Goal: Use online tool/utility: Utilize a website feature to perform a specific function

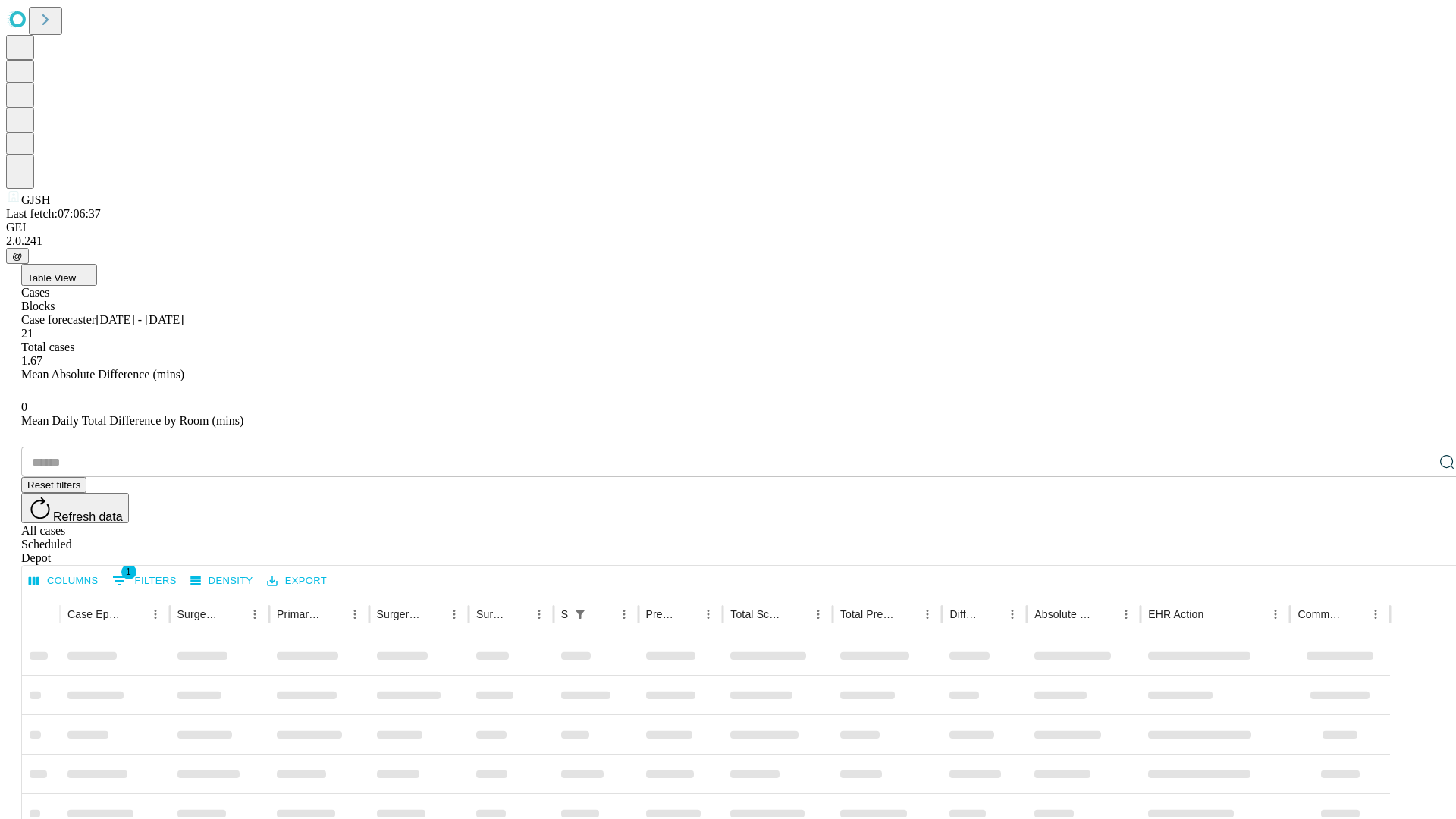
click at [76, 272] on span "Table View" at bounding box center [51, 278] width 48 height 12
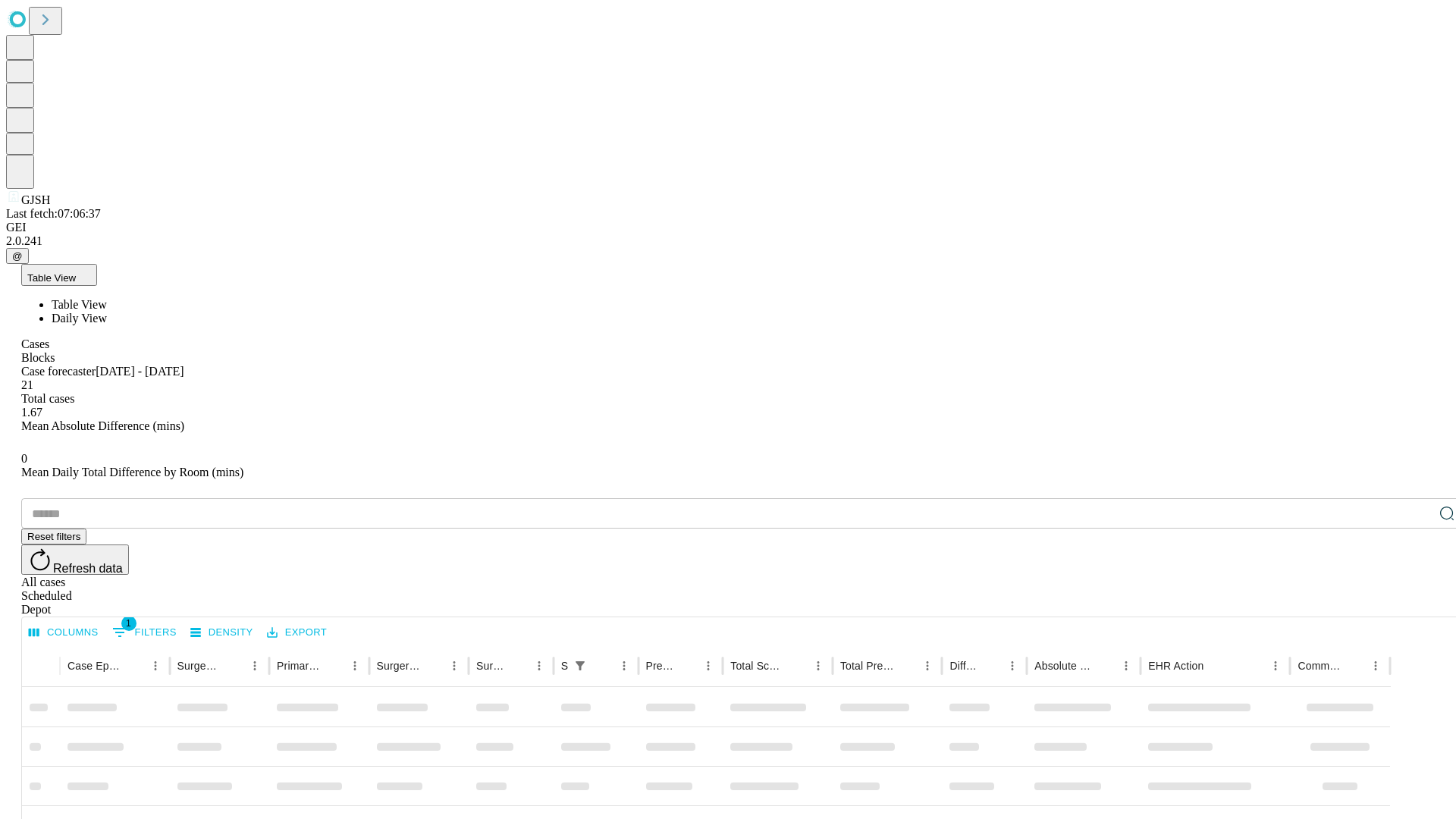
click at [107, 311] on span "Daily View" at bounding box center [80, 317] width 55 height 13
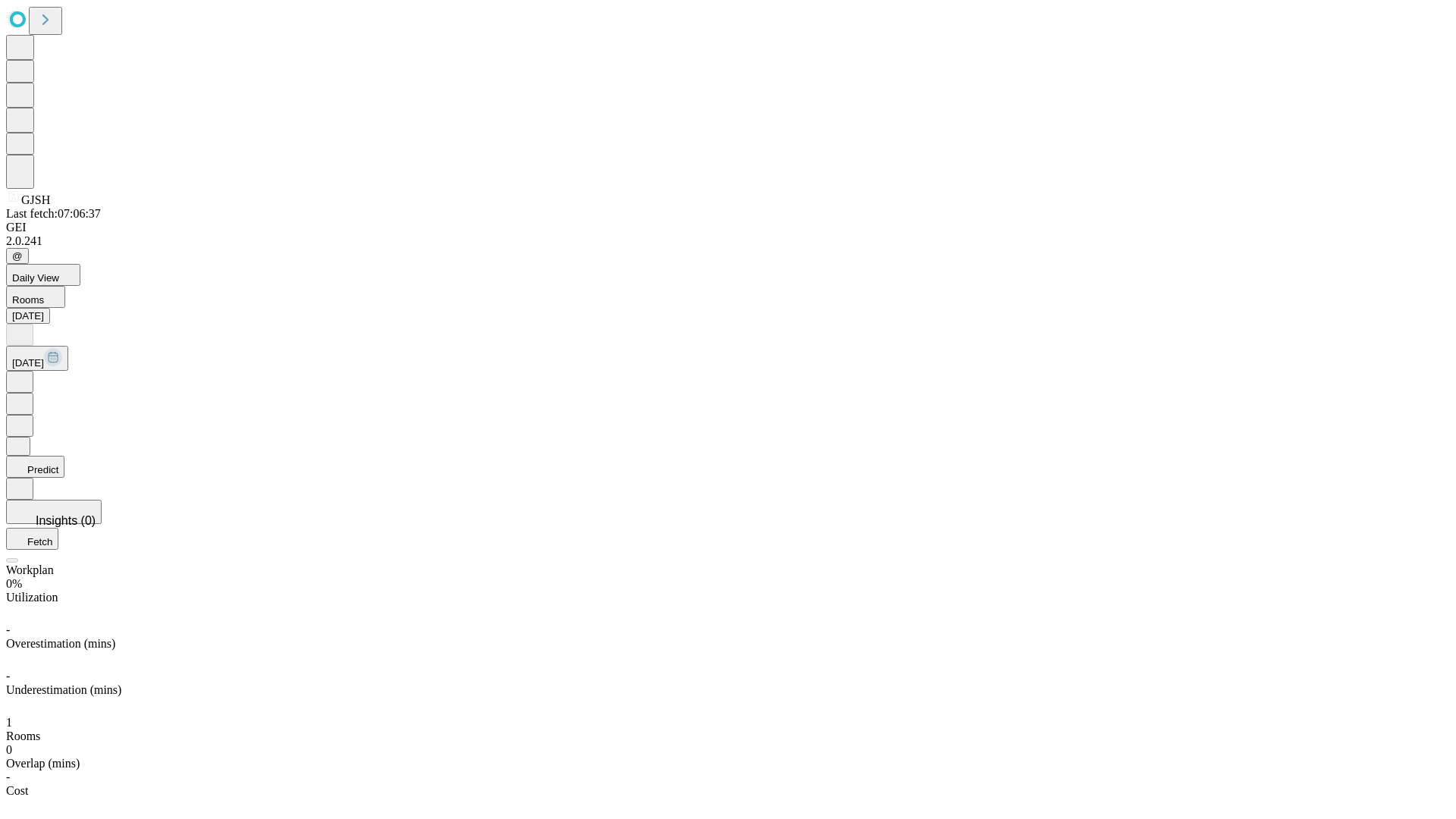
click at [65, 456] on button "Predict" at bounding box center [34, 466] width 58 height 22
